Goal: Information Seeking & Learning: Learn about a topic

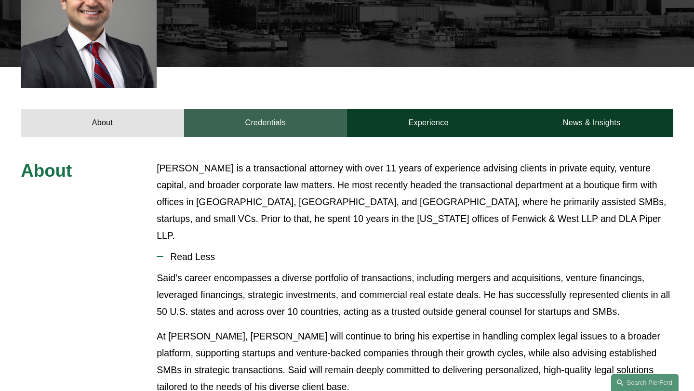
scroll to position [305, 0]
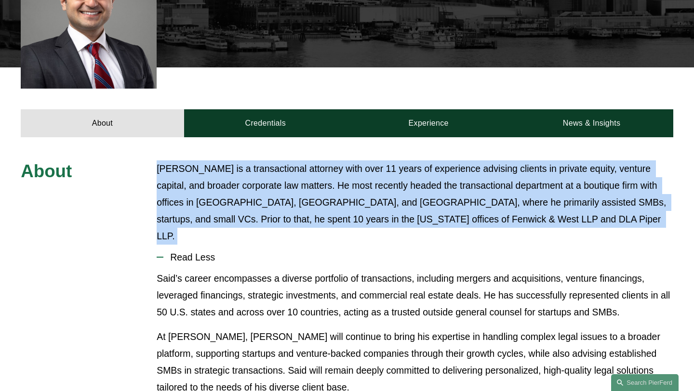
drag, startPoint x: 160, startPoint y: 169, endPoint x: 374, endPoint y: 233, distance: 223.9
click at [374, 233] on div "About [PERSON_NAME] is a transactional attorney with over 11 years of experienc…" at bounding box center [347, 395] width 694 height 468
click at [454, 229] on div "[PERSON_NAME] is a transactional attorney with over 11 years of experience advi…" at bounding box center [415, 203] width 517 height 84
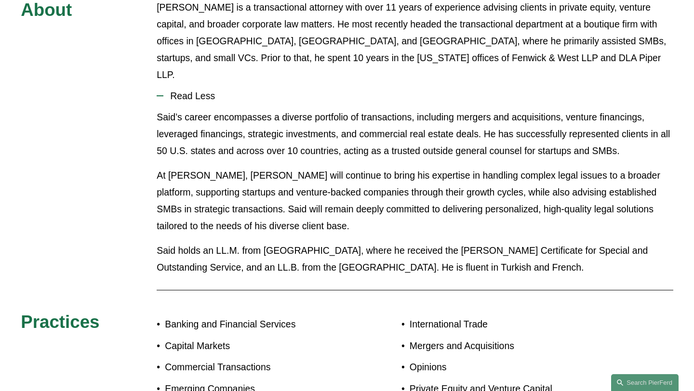
scroll to position [481, 0]
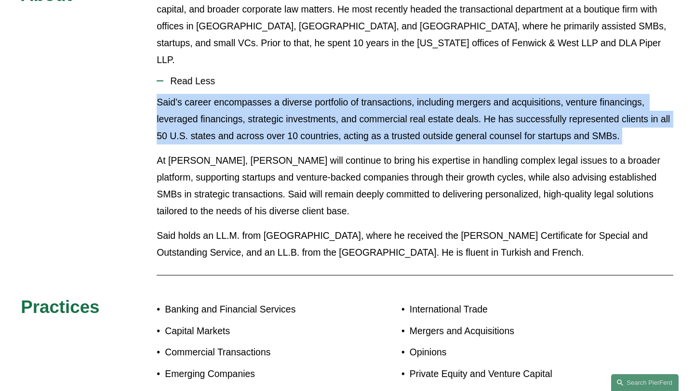
drag, startPoint x: 158, startPoint y: 90, endPoint x: 431, endPoint y: 133, distance: 277.2
click at [431, 133] on div "Said’s career encompasses a diverse portfolio of transactions, including merger…" at bounding box center [415, 181] width 517 height 175
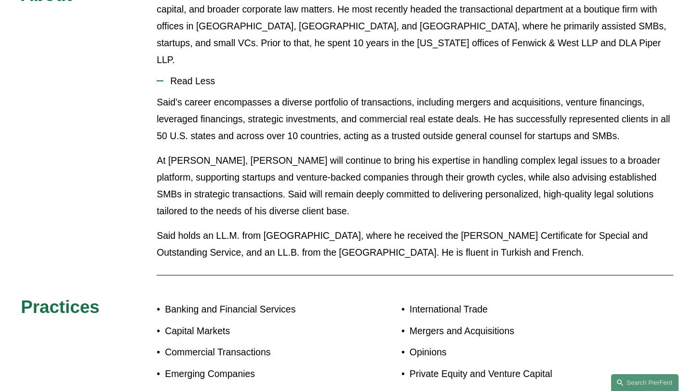
click at [544, 45] on p "[PERSON_NAME] is a transactional attorney with over 11 years of experience advi…" at bounding box center [415, 26] width 517 height 84
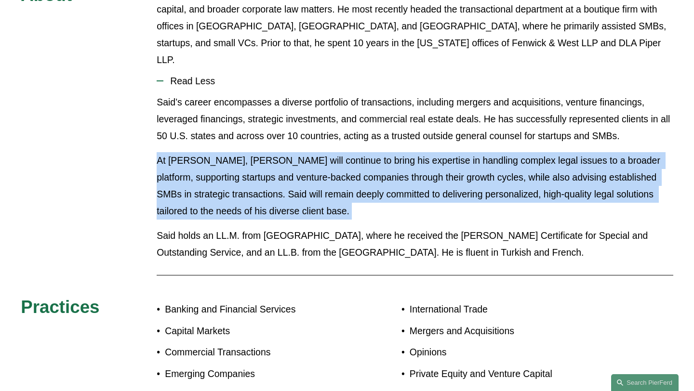
drag, startPoint x: 159, startPoint y: 143, endPoint x: 327, endPoint y: 209, distance: 181.0
click at [327, 208] on div "Said’s career encompasses a diverse portfolio of transactions, including merger…" at bounding box center [415, 181] width 517 height 175
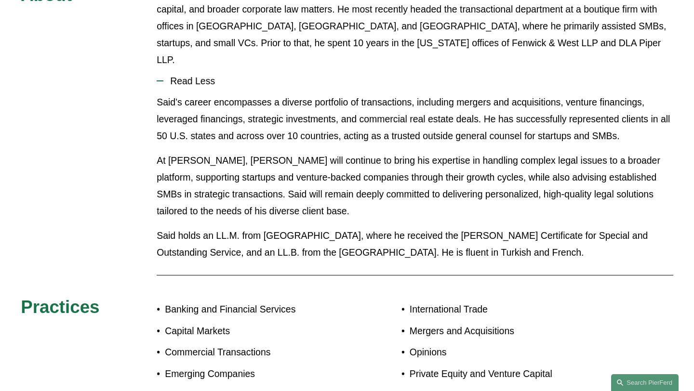
click at [375, 199] on p "At [PERSON_NAME], [PERSON_NAME] will continue to bring his expertise in handlin…" at bounding box center [415, 185] width 517 height 67
drag, startPoint x: 159, startPoint y: 221, endPoint x: 554, endPoint y: 250, distance: 396.3
click at [555, 250] on div "Said’s career encompasses a diverse portfolio of transactions, including merger…" at bounding box center [415, 181] width 517 height 175
click at [377, 270] on div at bounding box center [415, 275] width 517 height 10
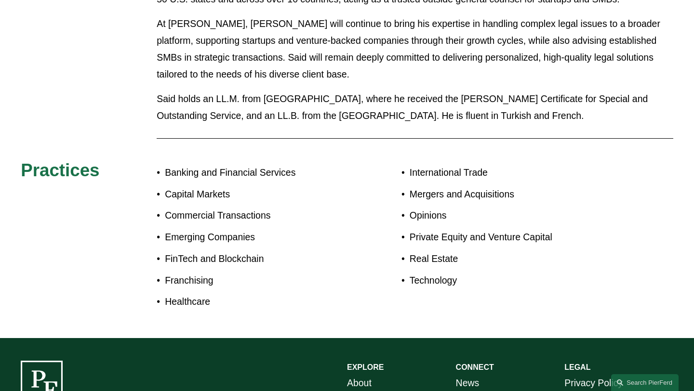
scroll to position [652, 0]
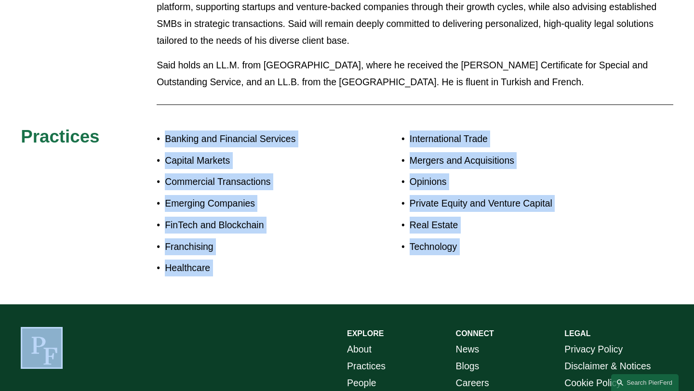
drag, startPoint x: 165, startPoint y: 123, endPoint x: 215, endPoint y: 296, distance: 179.5
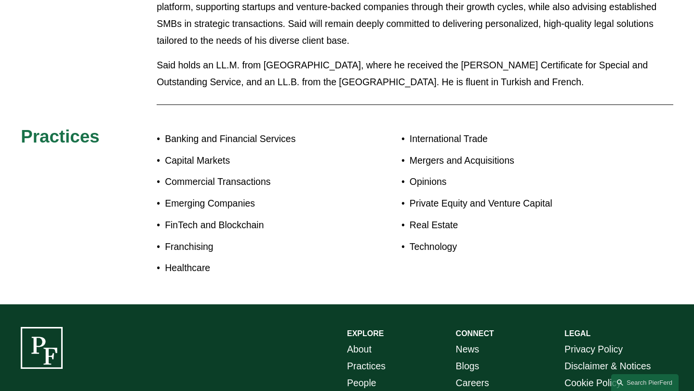
click at [306, 176] on ul "Banking and Financial Services Capital Markets Commercial Transactions Emerging…" at bounding box center [252, 204] width 190 height 146
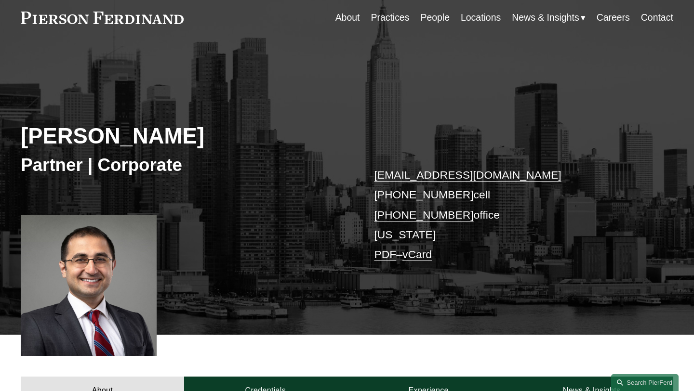
scroll to position [0, 0]
